Goal: Task Accomplishment & Management: Complete application form

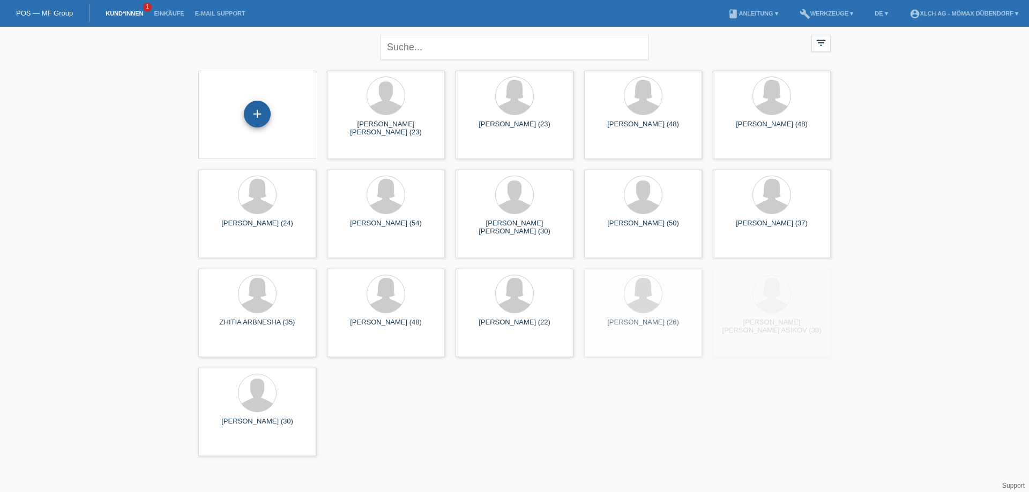
click at [252, 116] on div "+" at bounding box center [257, 114] width 27 height 27
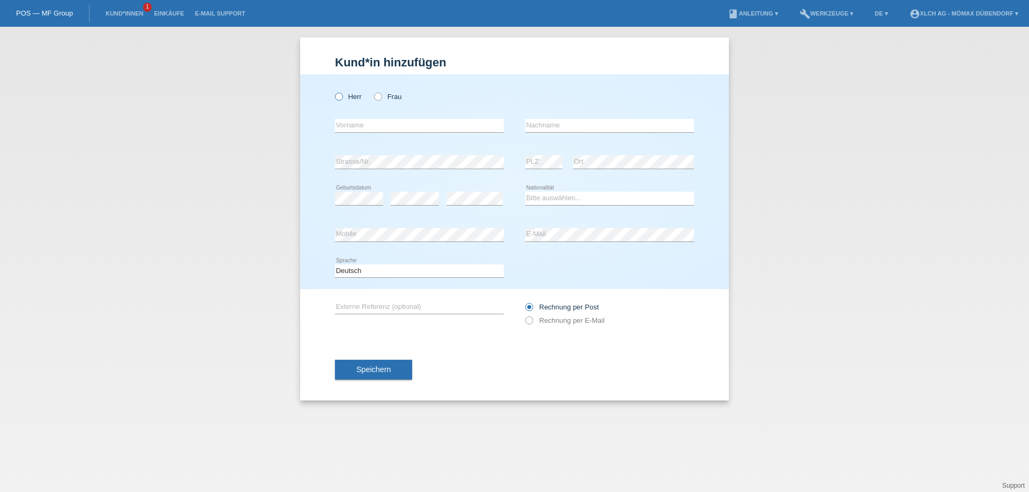
click at [333, 91] on icon at bounding box center [333, 91] width 0 height 0
click at [342, 98] on input "Herr" at bounding box center [338, 96] width 7 height 7
radio input "true"
click at [462, 123] on input "text" at bounding box center [419, 125] width 169 height 13
type input "Jan"
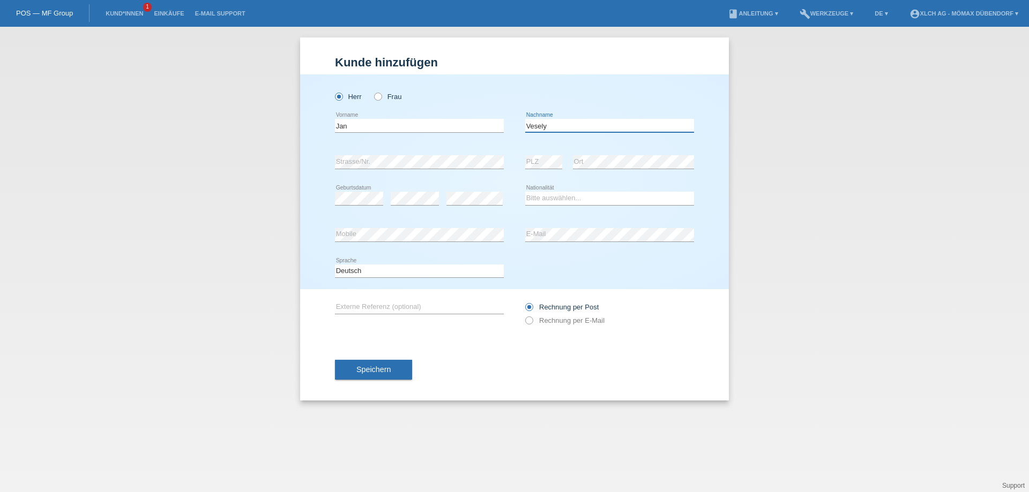
type input "Vesely"
click at [600, 196] on select "Bitte auswählen... Schweiz Deutschland Liechtenstein Österreich ------------ Af…" at bounding box center [609, 198] width 169 height 13
select select "CZ"
click at [525, 192] on select "Bitte auswählen... Schweiz Deutschland Liechtenstein Österreich ------------ Af…" at bounding box center [609, 198] width 169 height 13
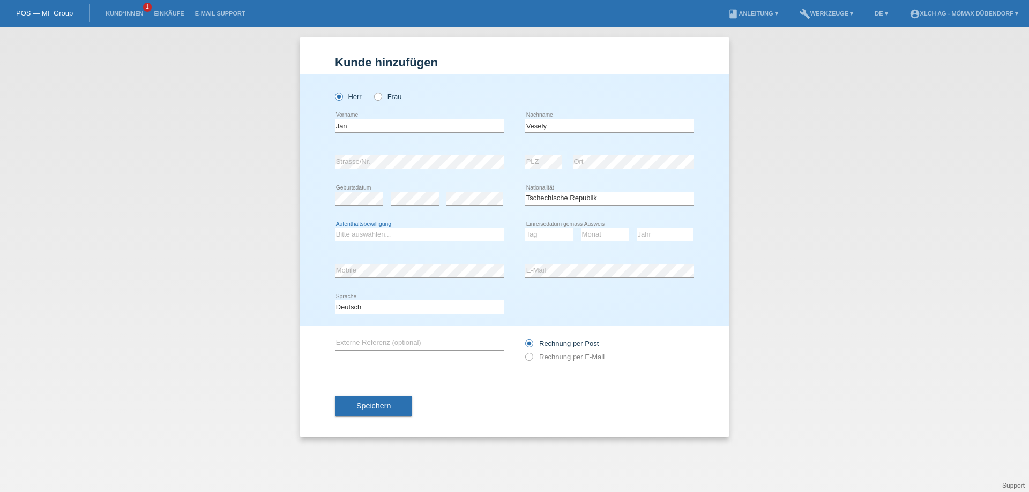
click at [380, 235] on select "Bitte auswählen... C B B - Flüchtlingsstatus Andere" at bounding box center [419, 234] width 169 height 13
select select "B"
click at [335, 228] on select "Bitte auswählen... C B B - Flüchtlingsstatus Andere" at bounding box center [419, 234] width 169 height 13
click at [558, 234] on select "Tag 01 02 03 04 05 06 07 08 09 10 11" at bounding box center [549, 234] width 48 height 13
click at [564, 236] on select "Tag 01 02 03 04 05 06 07 08 09 10 11" at bounding box center [549, 234] width 48 height 13
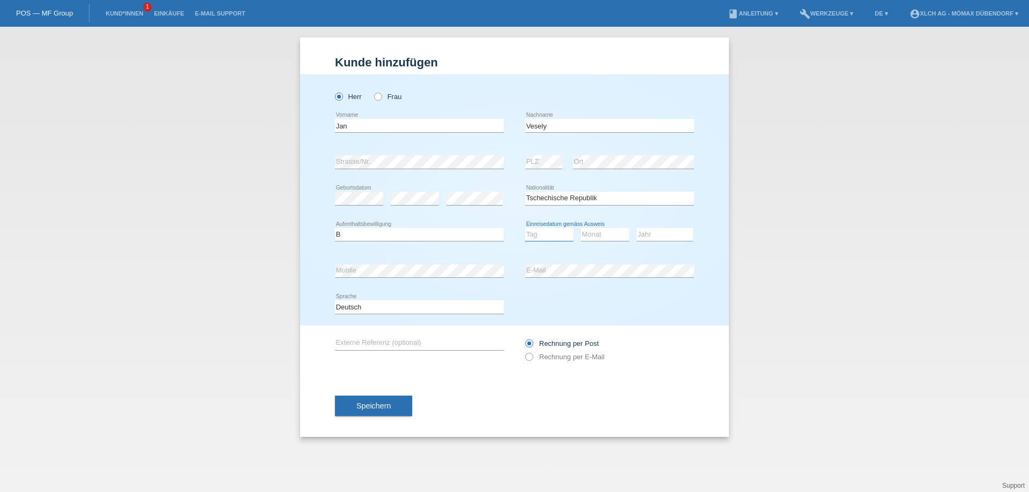
click at [564, 236] on select "Tag 01 02 03 04 05 06 07 08 09 10 11" at bounding box center [549, 234] width 48 height 13
select select "16"
click at [525, 228] on select "Tag 01 02 03 04 05 06 07 08 09 10 11" at bounding box center [549, 234] width 48 height 13
click at [604, 235] on select "Monat 01 02 03 04 05 06 07 08 09 10 11" at bounding box center [605, 234] width 48 height 13
select select "05"
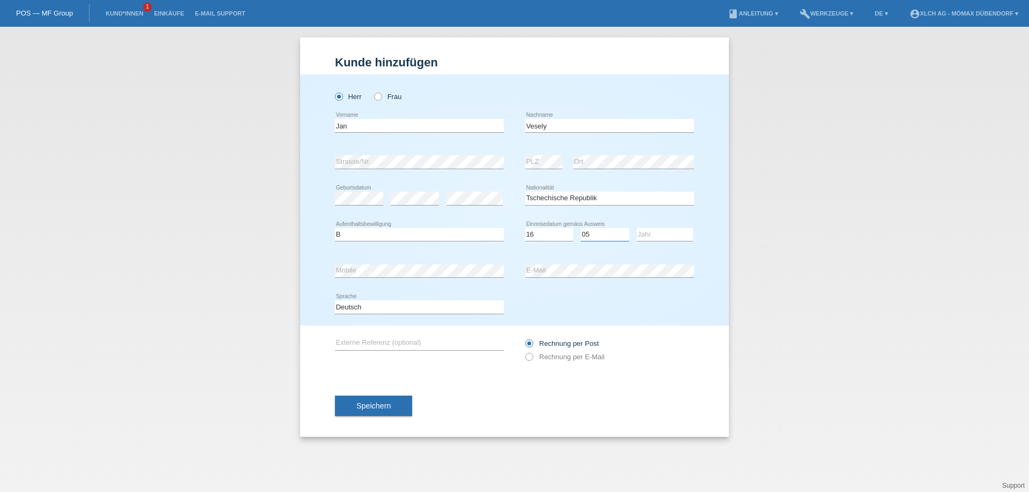
click at [581, 228] on select "Monat 01 02 03 04 05 06 07 08 09 10 11" at bounding box center [605, 234] width 48 height 13
click at [648, 221] on div "Jahr 2025 2024 2023 2022 2021 2020 2019 2018 2017" at bounding box center [665, 235] width 56 height 36
click at [651, 238] on select "Jahr 2025 2024 2023 2022 2021 2020 2019 2018 2017 2016 2015 2014 2013 2012 2011…" at bounding box center [665, 234] width 56 height 13
select select "2022"
click at [637, 228] on select "Jahr 2025 2024 2023 2022 2021 2020 2019 2018 2017 2016 2015 2014 2013 2012 2011…" at bounding box center [665, 234] width 56 height 13
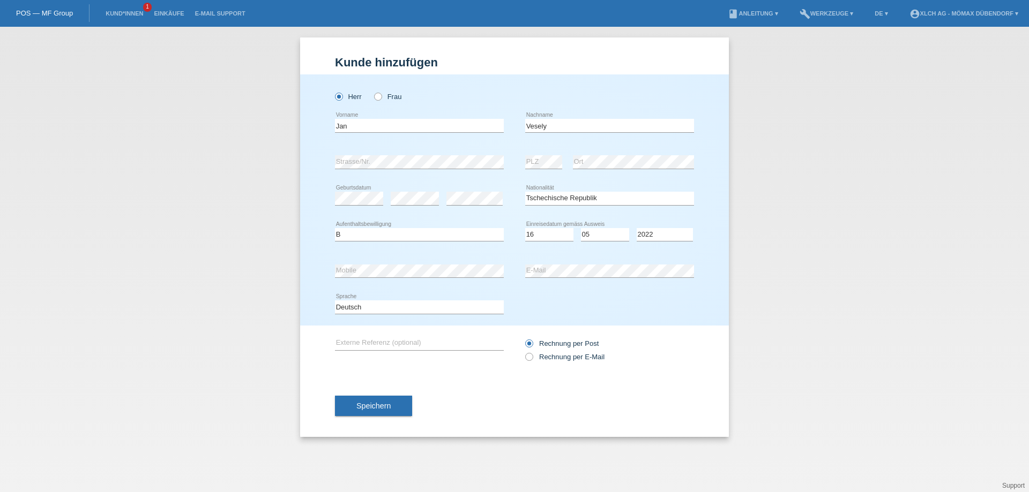
click at [356, 409] on button "Speichern" at bounding box center [373, 406] width 77 height 20
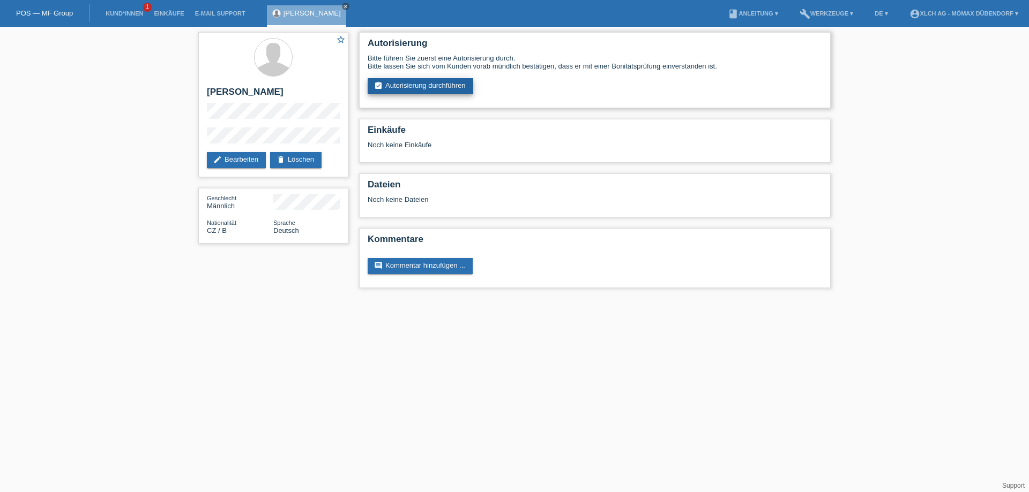
click at [430, 89] on link "assignment_turned_in Autorisierung durchführen" at bounding box center [421, 86] width 106 height 16
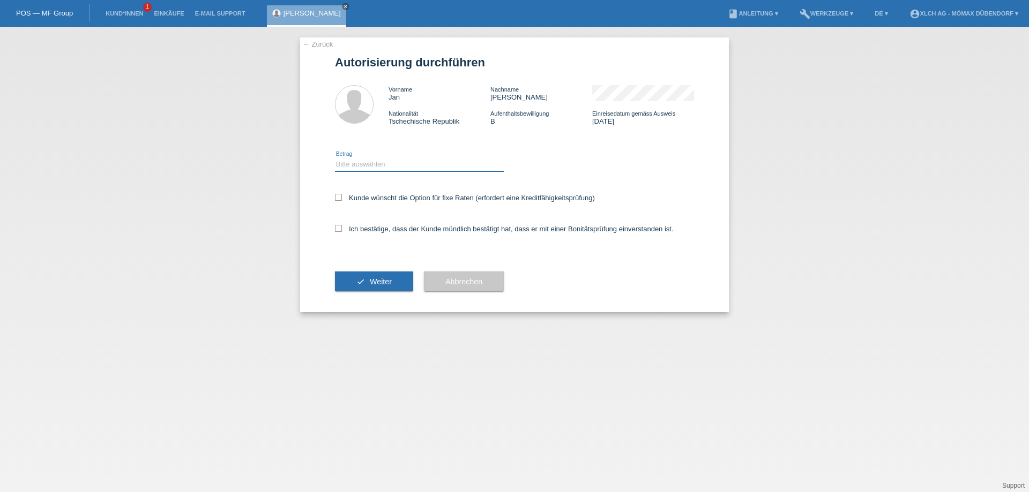
click at [376, 163] on select "Bitte auswählen CHF 1.00 - CHF 499.00 CHF 500.00 - CHF 1'999.00 CHF 2'000.00 - …" at bounding box center [419, 164] width 169 height 13
select select "3"
click at [335, 158] on select "Bitte auswählen CHF 1.00 - CHF 499.00 CHF 500.00 - CHF 1'999.00 CHF 2'000.00 - …" at bounding box center [419, 164] width 169 height 13
click at [341, 197] on icon at bounding box center [338, 197] width 7 height 7
click at [341, 197] on input "Kunde wünscht die Option für fixe Raten (erfordert eine Kreditfähigkeitsprüfung)" at bounding box center [338, 197] width 7 height 7
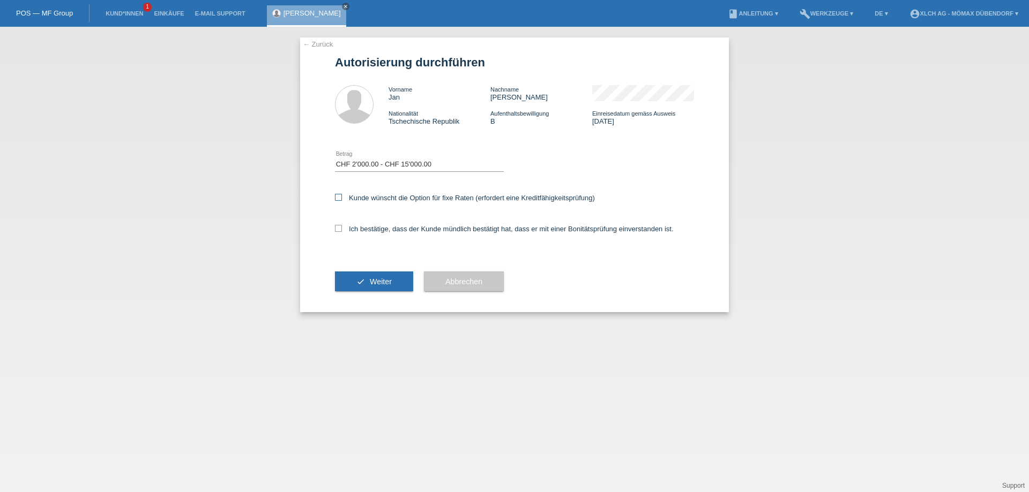
checkbox input "true"
click at [338, 231] on icon at bounding box center [338, 228] width 7 height 7
click at [338, 231] on input "Ich bestätige, dass der Kunde mündlich bestätigt hat, dass er mit einer Bonität…" at bounding box center [338, 228] width 7 height 7
checkbox input "true"
click at [362, 280] on button "check Weiter" at bounding box center [374, 282] width 78 height 20
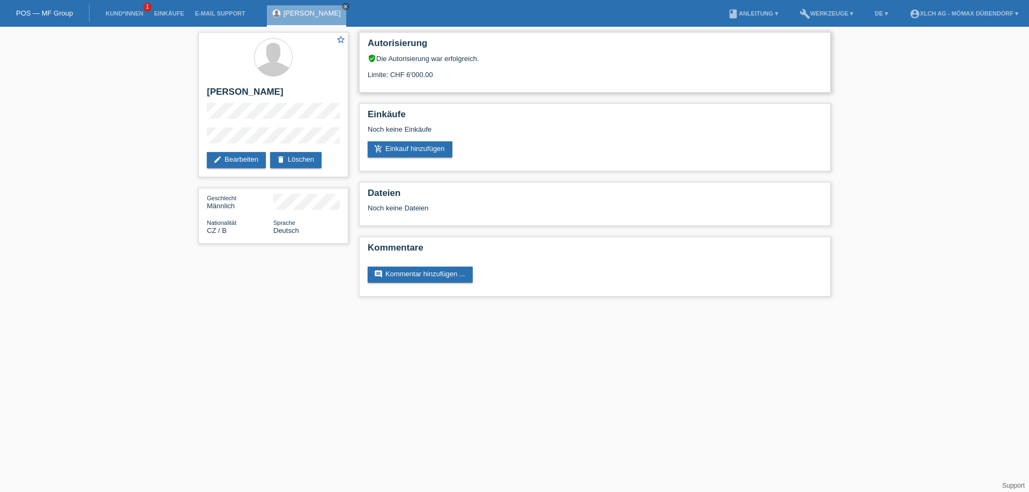
drag, startPoint x: 387, startPoint y: 78, endPoint x: 461, endPoint y: 80, distance: 74.0
click at [461, 80] on div "Autorisierung verified_user Die Autorisierung war erfolgreich. Limite: CHF 6'00…" at bounding box center [594, 62] width 471 height 61
click at [609, 308] on html "POS — MF Group Kund*innen 1 Einkäufe E-Mail Support Jan Vesely close" at bounding box center [514, 154] width 1029 height 308
drag, startPoint x: 618, startPoint y: 376, endPoint x: 593, endPoint y: 343, distance: 41.3
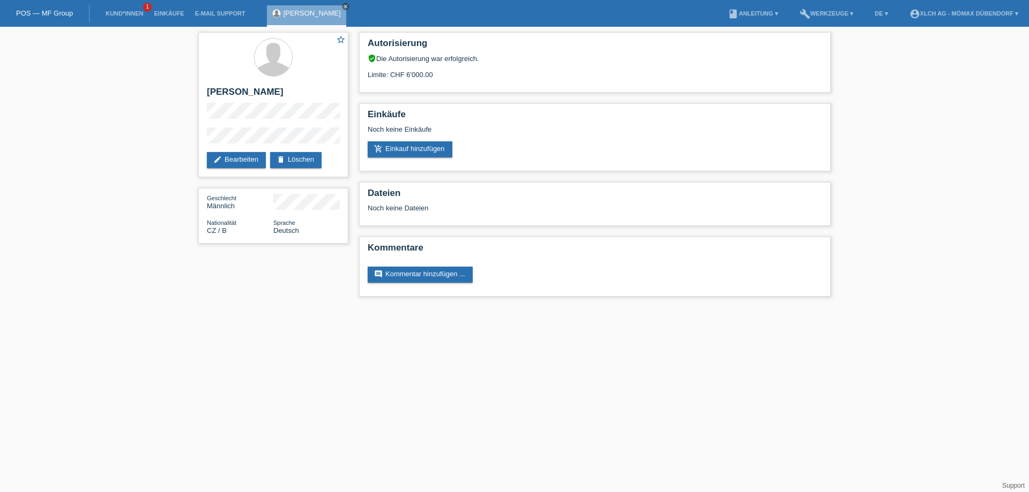
click at [618, 308] on html "POS — MF Group Kund*innen 1 Einkäufe E-Mail Support Jan Vesely close" at bounding box center [514, 154] width 1029 height 308
drag, startPoint x: 204, startPoint y: 92, endPoint x: 263, endPoint y: 94, distance: 59.0
click at [263, 94] on div "star_border Jan Vesely edit Bearbeiten delete Löschen" at bounding box center [273, 104] width 150 height 145
copy h2 "[PERSON_NAME]"
click at [304, 139] on div "star_border Jan Vesely edit Bearbeiten delete Löschen" at bounding box center [273, 104] width 150 height 145
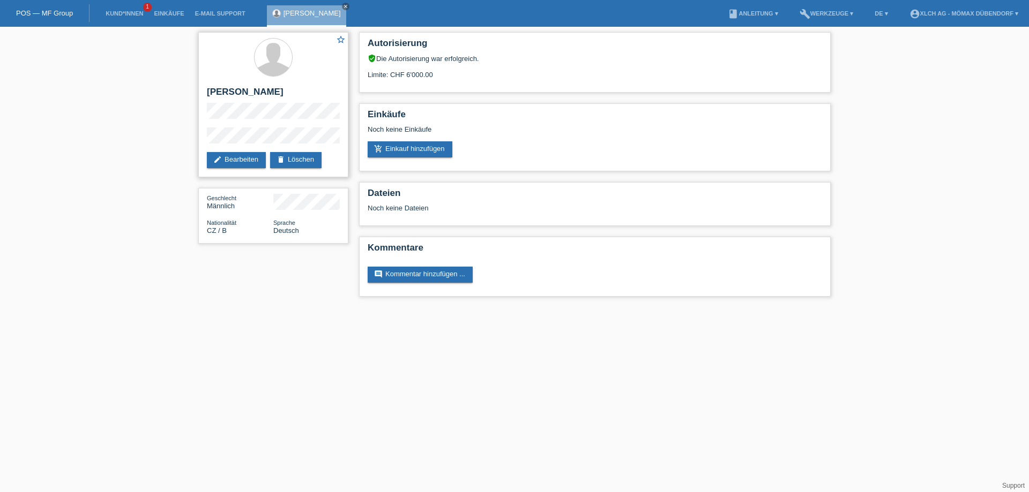
click at [282, 107] on div "star_border Jan Vesely edit Bearbeiten delete Löschen" at bounding box center [273, 104] width 150 height 145
click at [416, 146] on link "add_shopping_cart Einkauf hinzufügen" at bounding box center [410, 149] width 85 height 16
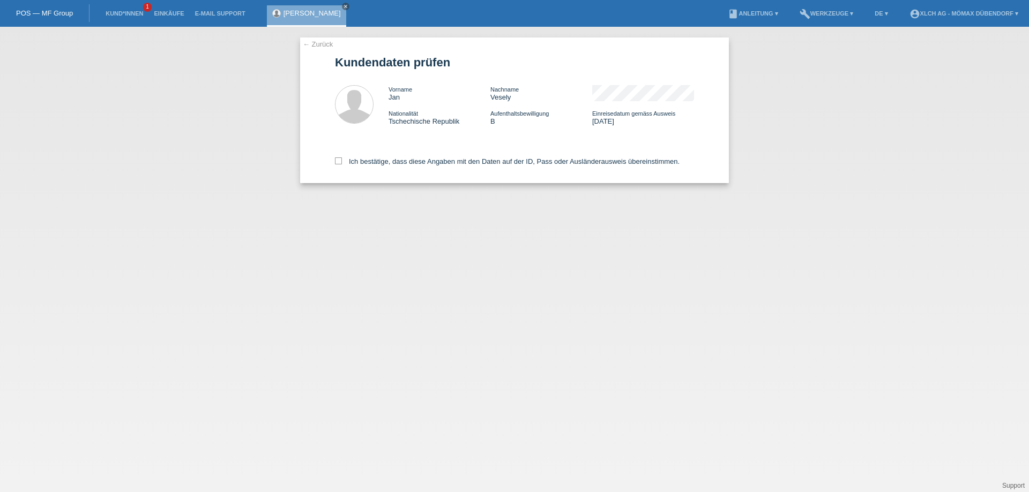
click at [331, 161] on div "← Zurück Kundendaten prüfen Vorname Jan Nachname Vesely Nationalität Tschechisc…" at bounding box center [514, 111] width 429 height 146
click at [340, 160] on icon at bounding box center [338, 161] width 7 height 7
click at [340, 160] on input "Ich bestätige, dass diese Angaben mit den Daten auf der ID, Pass oder Ausländer…" at bounding box center [338, 161] width 7 height 7
checkbox input "true"
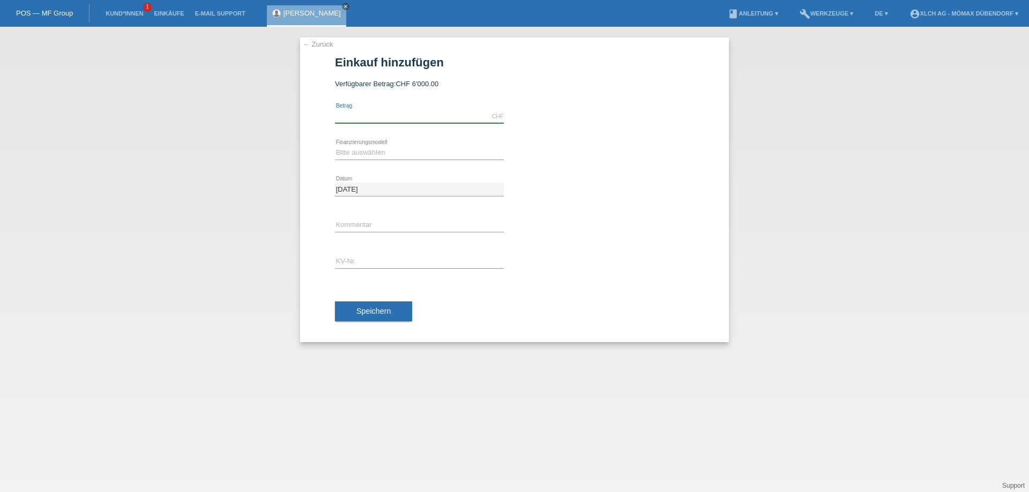
click at [371, 116] on input "text" at bounding box center [419, 116] width 169 height 13
type input "1275.80"
click at [425, 154] on select "Bitte auswählen Kauf auf Rechnung mit Teilzahlungsoption Fixe Raten - Zinsübern…" at bounding box center [419, 152] width 169 height 13
select select "113"
click at [335, 146] on select "Bitte auswählen Kauf auf Rechnung mit Teilzahlungsoption Fixe Raten - Zinsübern…" at bounding box center [419, 152] width 169 height 13
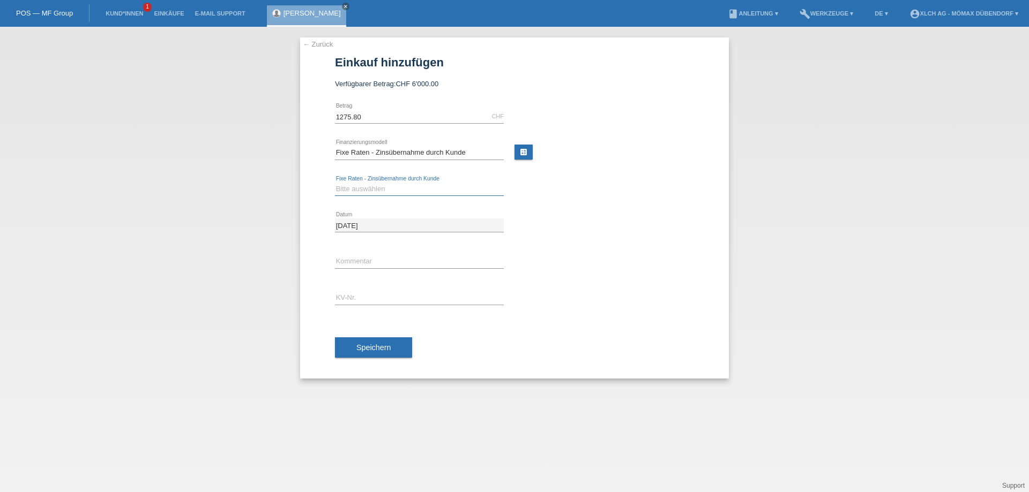
click at [386, 190] on select "Bitte auswählen 6 Raten 12 Raten 24 Raten 36 Raten" at bounding box center [419, 189] width 169 height 13
click at [529, 152] on link "calculate" at bounding box center [523, 152] width 18 height 15
type input "1275.80"
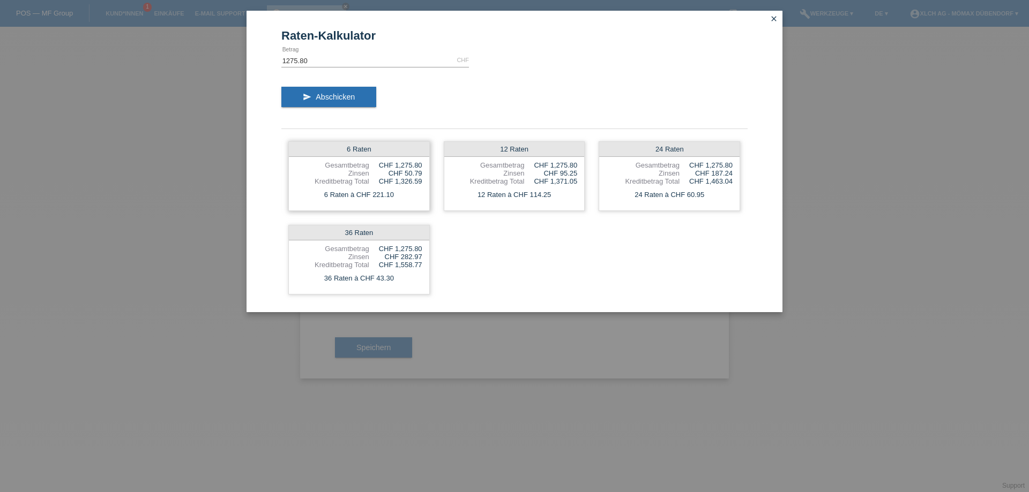
drag, startPoint x: 314, startPoint y: 193, endPoint x: 395, endPoint y: 196, distance: 81.5
click at [395, 196] on div "6 Raten à CHF 221.10" at bounding box center [359, 195] width 140 height 14
drag, startPoint x: 407, startPoint y: 173, endPoint x: 421, endPoint y: 174, distance: 13.4
click at [421, 174] on div "CHF 50.79" at bounding box center [395, 173] width 53 height 8
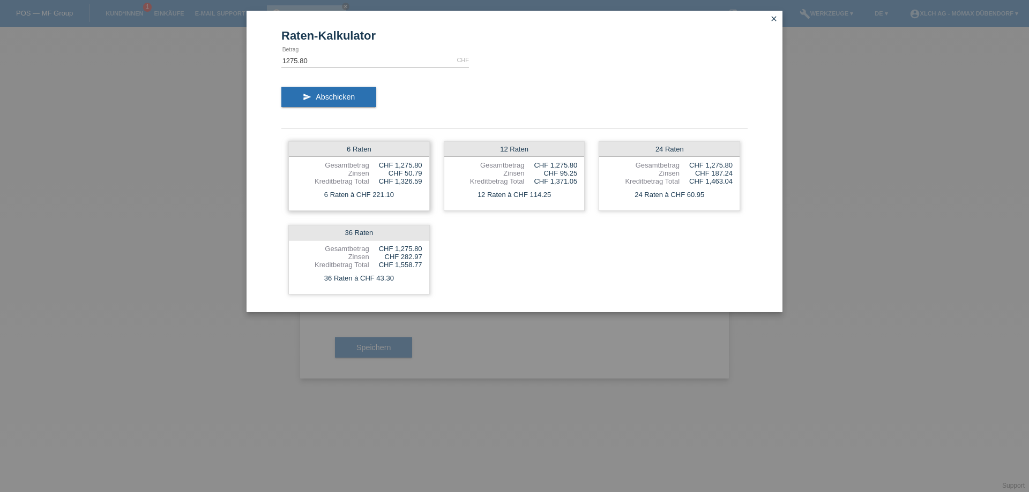
click at [421, 174] on div "CHF 50.79" at bounding box center [395, 173] width 53 height 8
drag, startPoint x: 389, startPoint y: 183, endPoint x: 422, endPoint y: 184, distance: 33.3
click at [422, 184] on div "6 Raten Gesamtbetrag CHF 1,275.80 Zinsen CHF 50.79 Kreditbetrag Total CHF 1,326…" at bounding box center [358, 176] width 141 height 70
drag, startPoint x: 558, startPoint y: 175, endPoint x: 596, endPoint y: 175, distance: 38.6
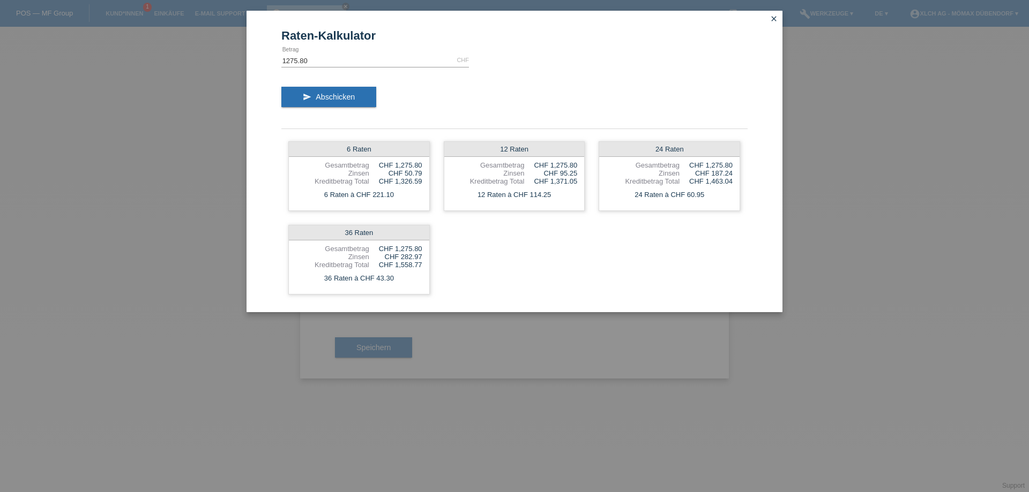
click at [596, 175] on div "6 Raten Gesamtbetrag CHF 1,275.80 Zinsen CHF 50.79 Kreditbetrag Total CHF 1,326…" at bounding box center [514, 217] width 466 height 167
click at [578, 173] on div "12 Raten Gesamtbetrag CHF 1,275.80 Zinsen CHF 95.25 Kreditbetrag Total CHF 1,37…" at bounding box center [514, 176] width 141 height 70
click at [506, 194] on div "12 Raten à CHF 114.25" at bounding box center [514, 195] width 140 height 14
drag, startPoint x: 549, startPoint y: 172, endPoint x: 594, endPoint y: 171, distance: 45.0
click at [594, 171] on div "6 Raten Gesamtbetrag CHF 1,275.80 Zinsen CHF 50.79 Kreditbetrag Total CHF 1,326…" at bounding box center [514, 217] width 466 height 167
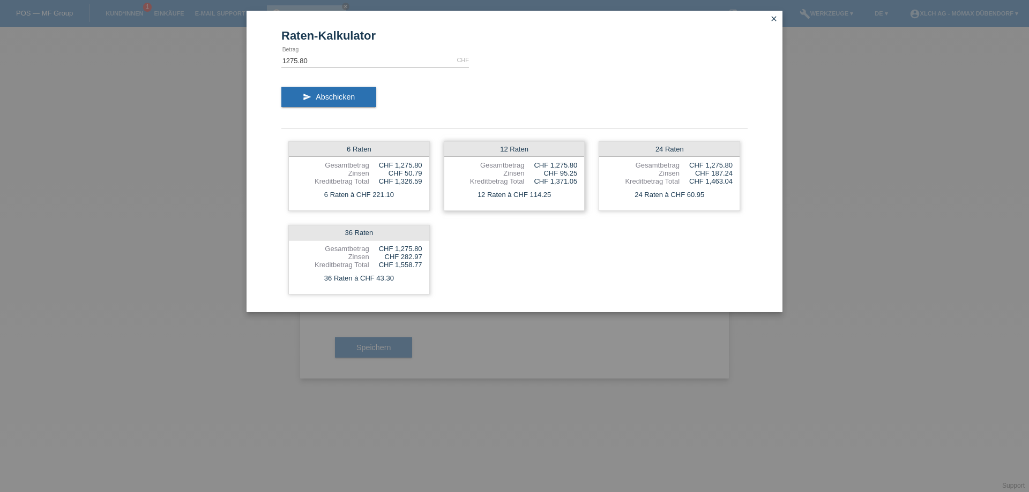
click at [579, 171] on div "12 Raten Gesamtbetrag CHF 1,275.80 Zinsen CHF 95.25 Kreditbetrag Total CHF 1,37…" at bounding box center [514, 176] width 141 height 70
click at [525, 197] on div "12 Raten à CHF 114.25" at bounding box center [514, 195] width 140 height 14
click at [769, 20] on icon "close" at bounding box center [773, 18] width 9 height 9
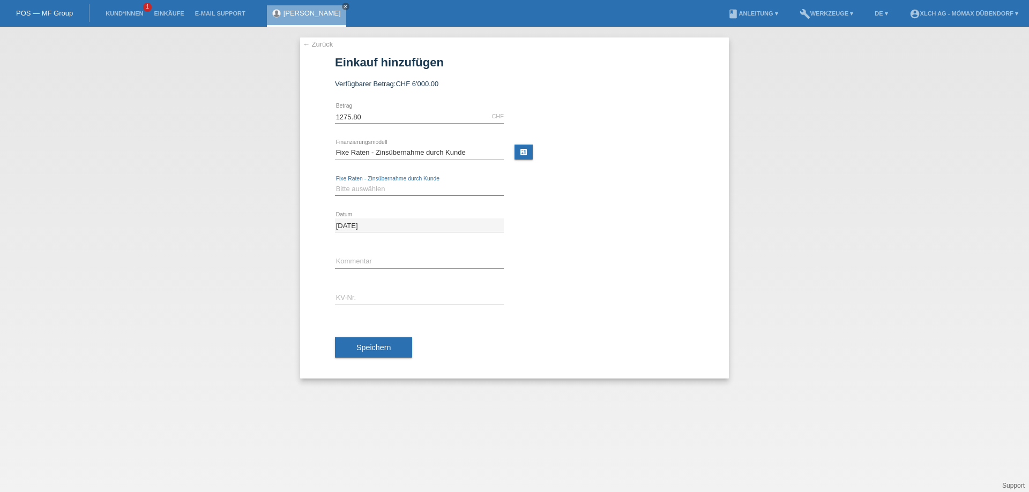
click at [391, 194] on select "Bitte auswählen 6 Raten 12 Raten 24 Raten 36 Raten" at bounding box center [419, 189] width 169 height 13
select select "325"
click at [335, 183] on select "Bitte auswählen 6 Raten 12 Raten 24 Raten 36 Raten" at bounding box center [419, 189] width 169 height 13
click at [358, 260] on input "text" at bounding box center [419, 261] width 169 height 13
click at [371, 298] on input "text" at bounding box center [419, 297] width 169 height 13
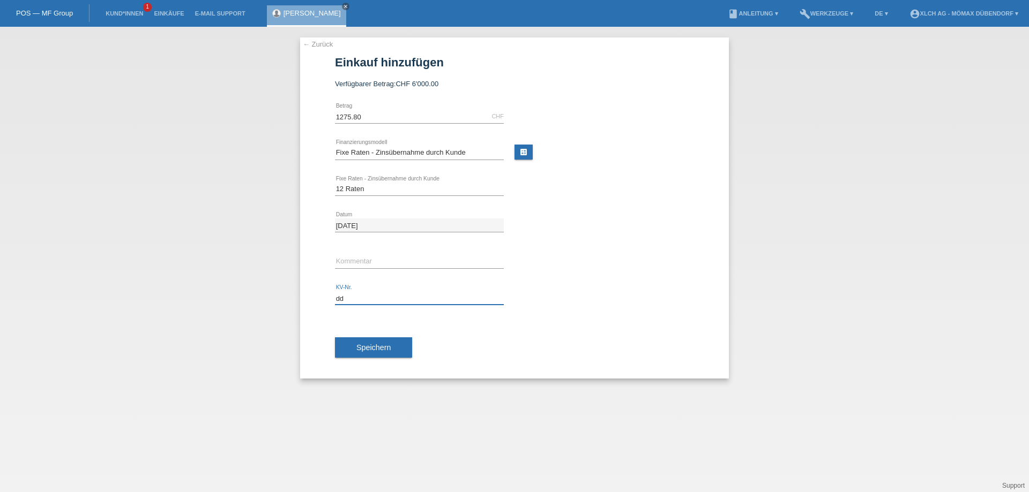
type input "d"
type input "DDNDNX"
click at [373, 347] on span "Speichern" at bounding box center [373, 347] width 34 height 9
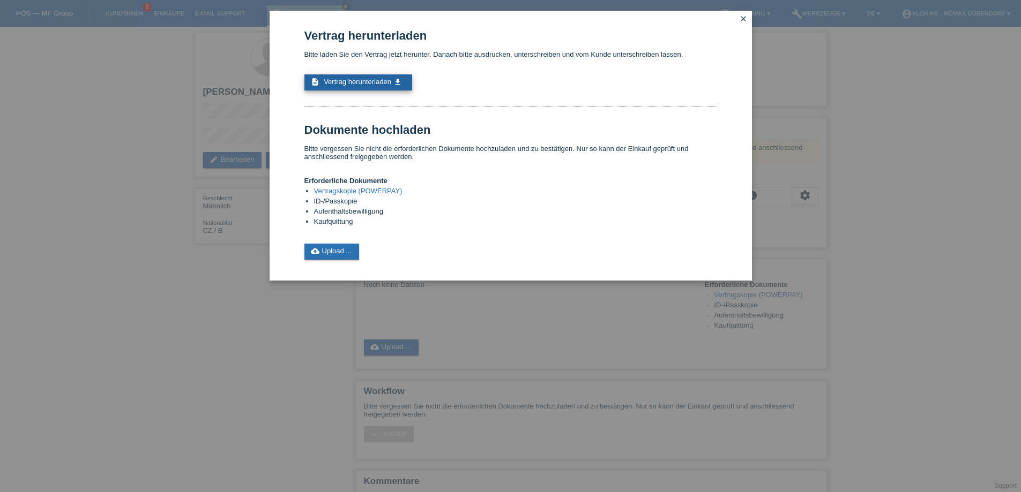
click at [356, 74] on link "description Vertrag herunterladen get_app" at bounding box center [358, 82] width 108 height 16
click at [353, 250] on link "cloud_upload Upload ..." at bounding box center [331, 252] width 55 height 16
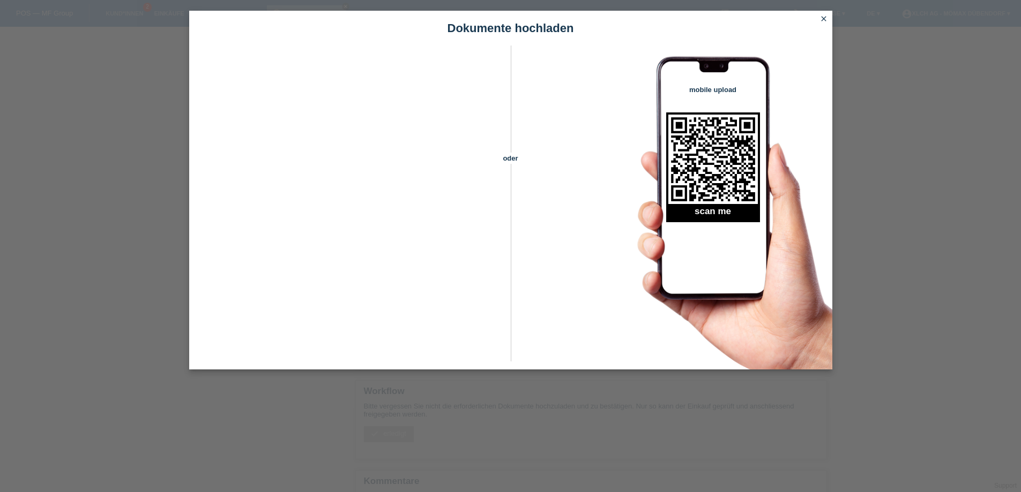
click at [828, 16] on link "close" at bounding box center [824, 19] width 14 height 12
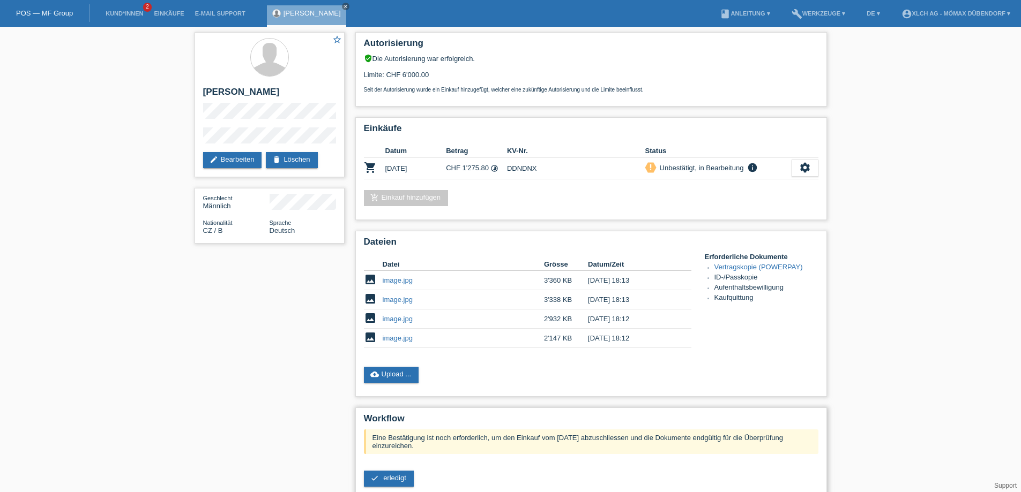
scroll to position [93, 0]
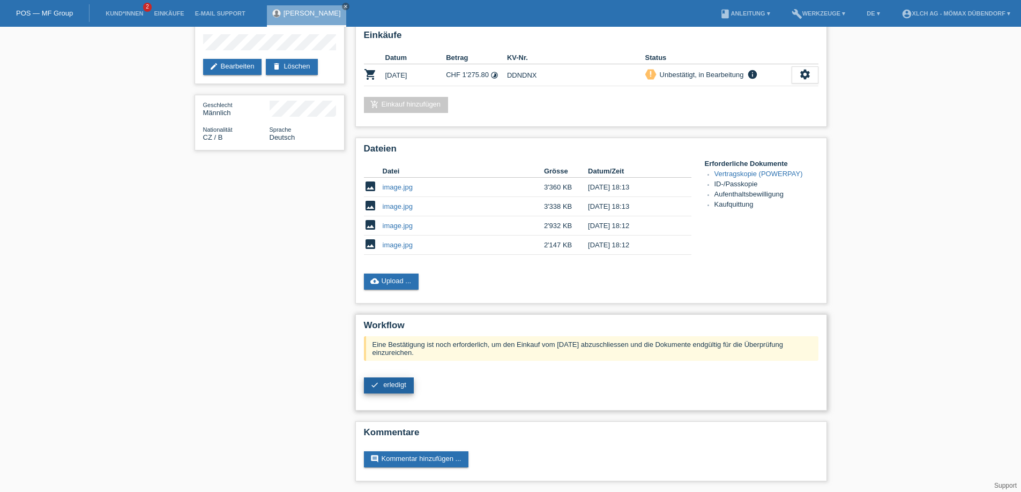
click at [400, 386] on span "erledigt" at bounding box center [394, 385] width 23 height 8
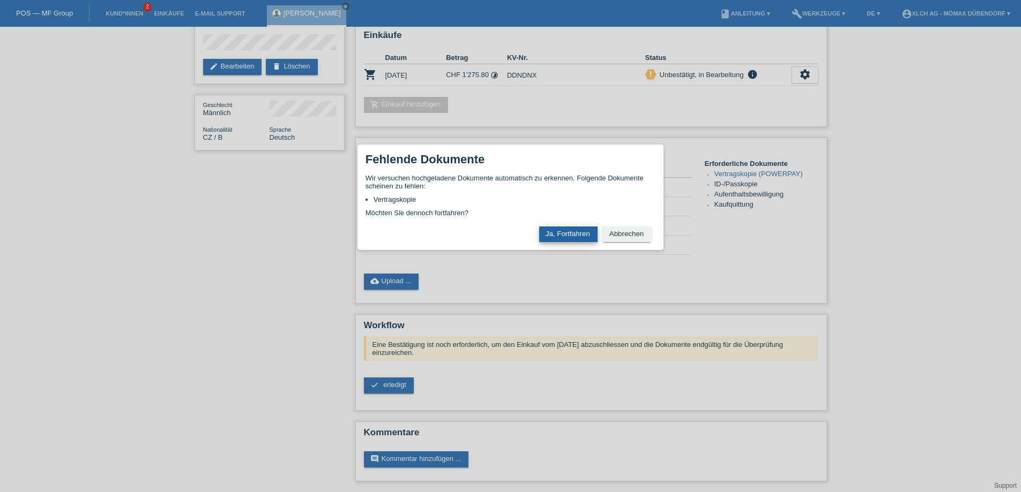
click at [550, 233] on button "Ja, Fortfahren" at bounding box center [568, 235] width 58 height 16
